Goal: Check status

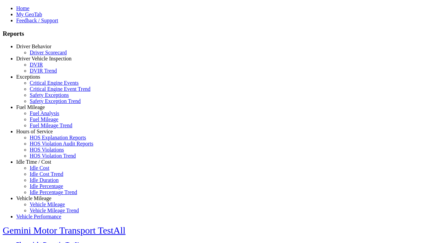
click at [39, 80] on link "Exceptions" at bounding box center [28, 77] width 24 height 6
click at [44, 92] on link "Critical Engine Event Trend" at bounding box center [60, 89] width 61 height 6
select select "**"
type input "*********"
